Goal: Find contact information: Find contact information

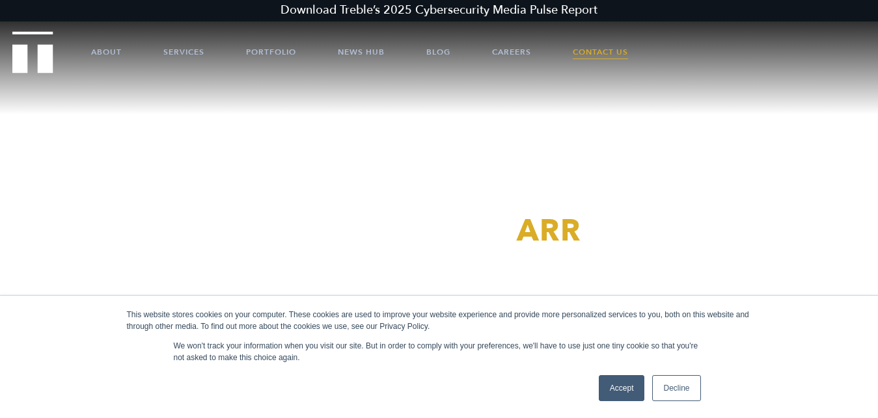
click at [587, 51] on link "Contact Us" at bounding box center [600, 52] width 55 height 39
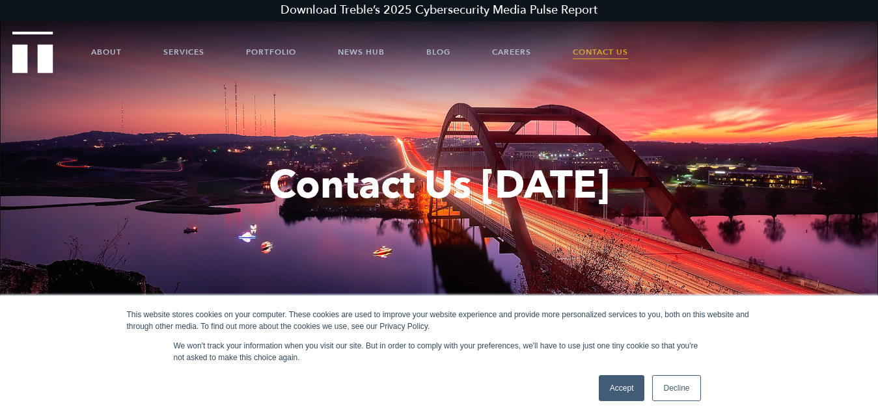
click at [587, 51] on link "Contact Us" at bounding box center [600, 52] width 55 height 39
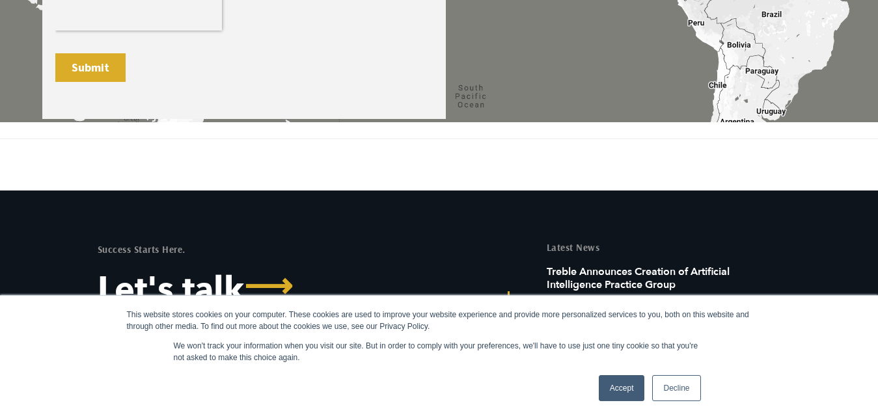
scroll to position [1088, 0]
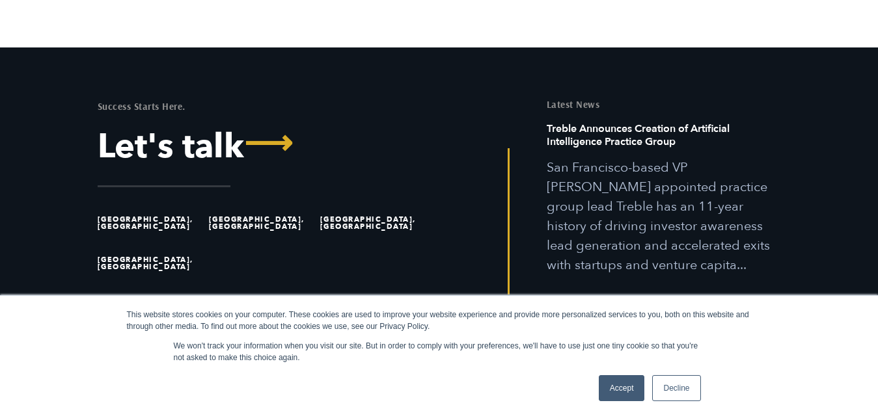
click at [672, 386] on link "Decline" at bounding box center [676, 388] width 48 height 26
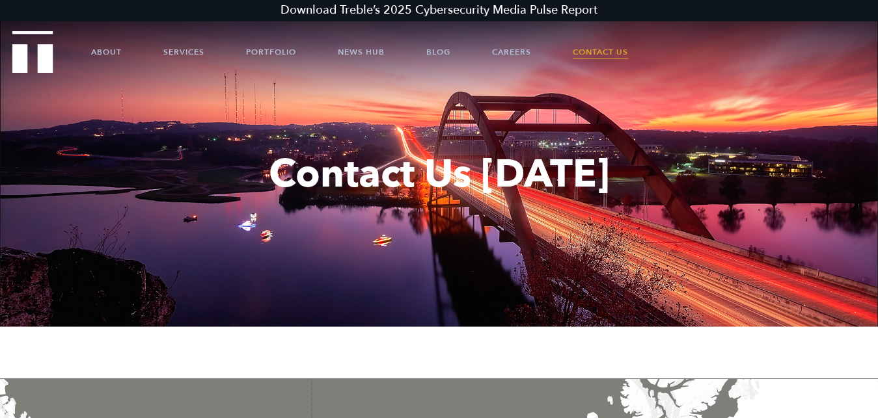
scroll to position [0, 0]
